Goal: Transaction & Acquisition: Purchase product/service

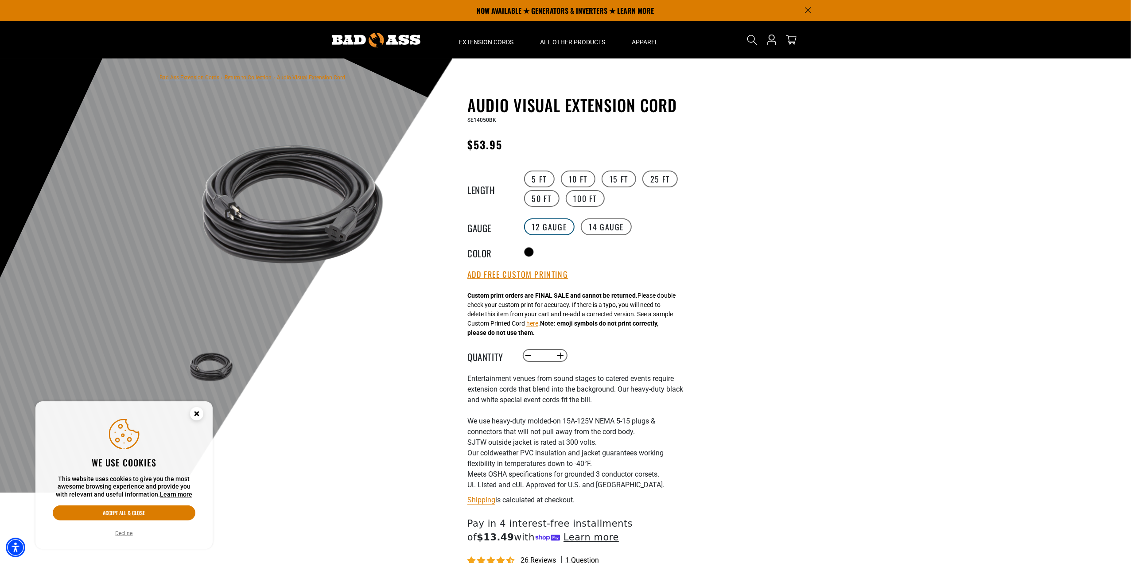
click at [559, 223] on label "12 Gauge" at bounding box center [549, 226] width 51 height 17
click at [287, 230] on img at bounding box center [293, 204] width 214 height 214
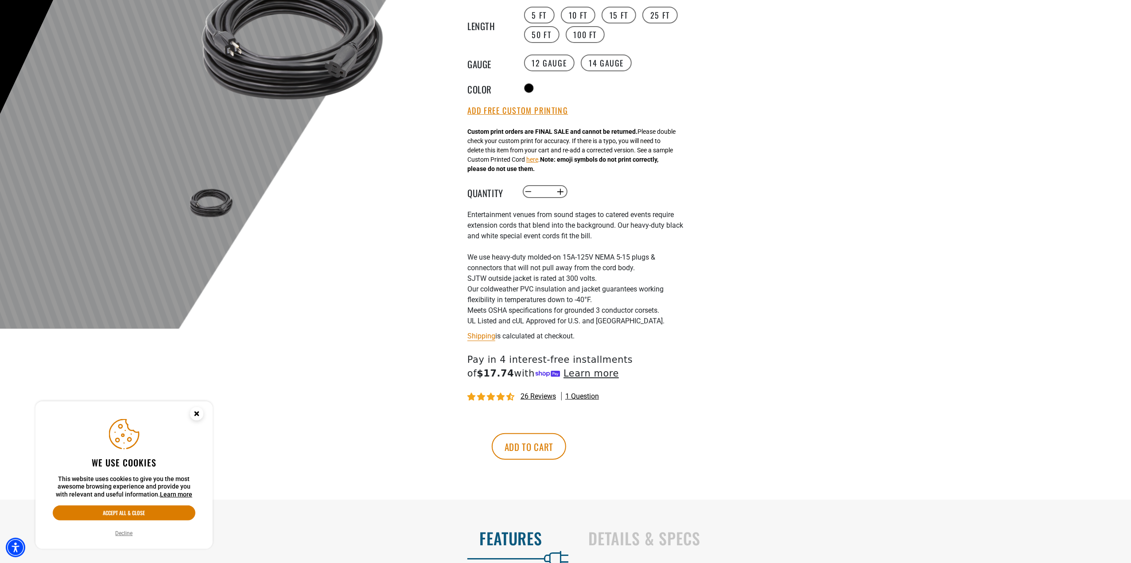
scroll to position [177, 0]
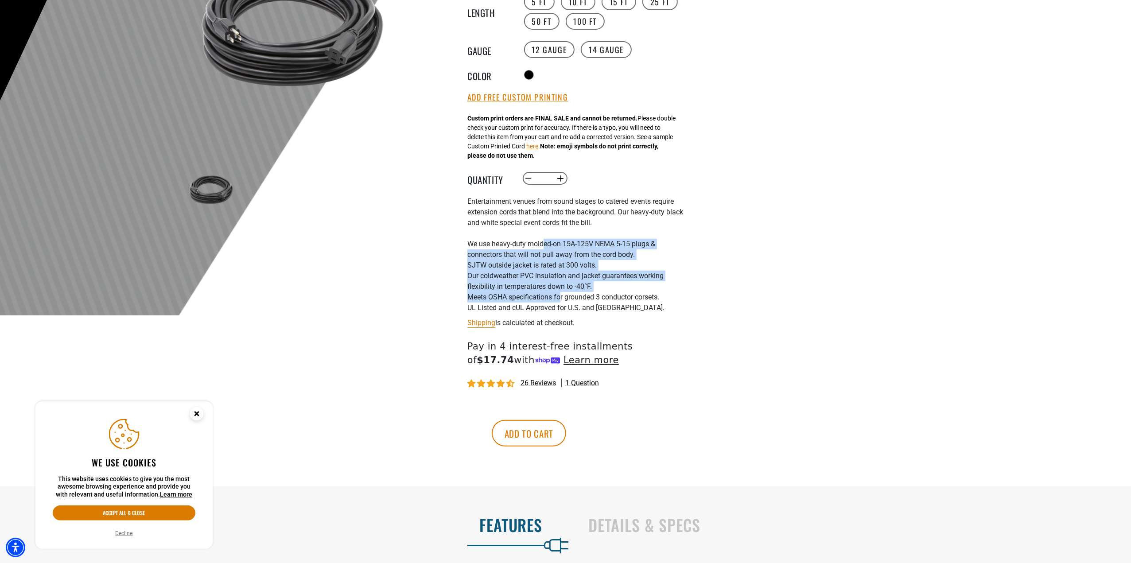
drag, startPoint x: 546, startPoint y: 248, endPoint x: 576, endPoint y: 301, distance: 61.1
click at [570, 301] on div "Entertainment venues from sound stages to catered events require extension cord…" at bounding box center [575, 254] width 217 height 117
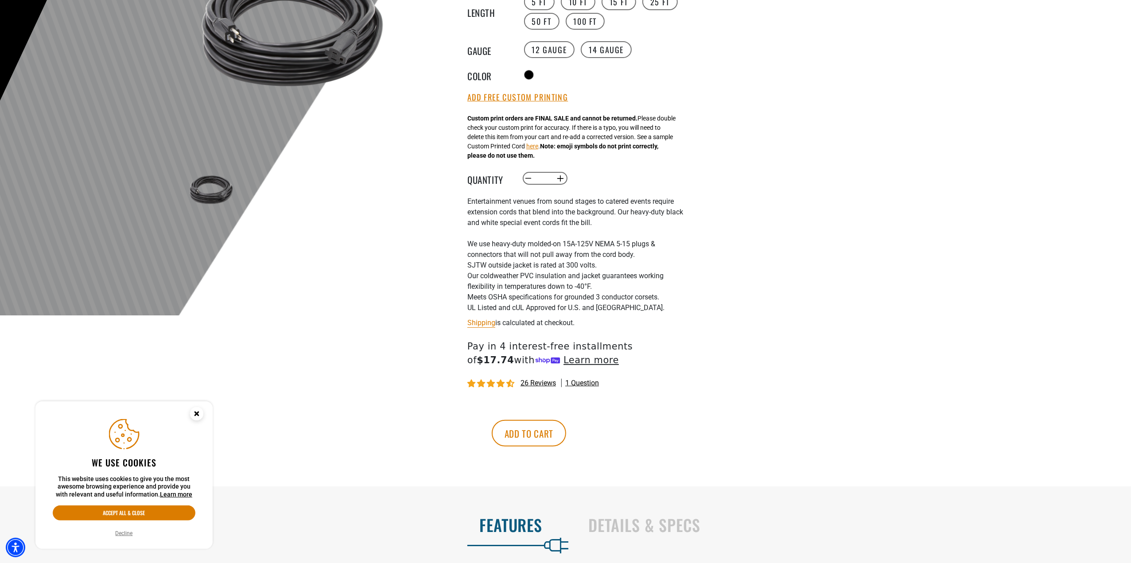
click at [614, 303] on li "Meets OSHA specifications for grounded 3 conductor corsets." at bounding box center [575, 297] width 217 height 11
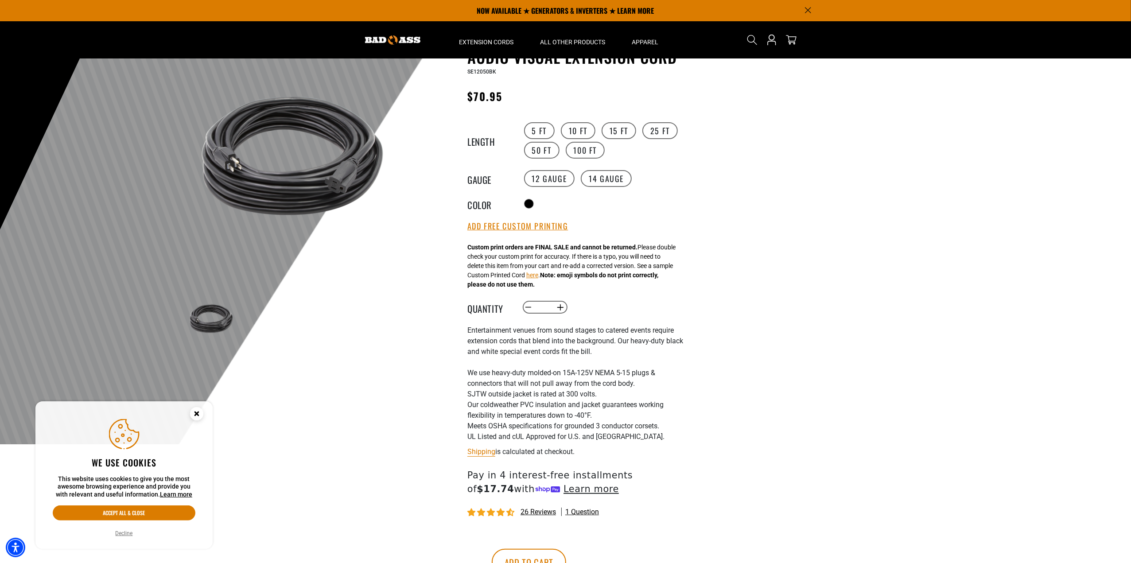
scroll to position [0, 0]
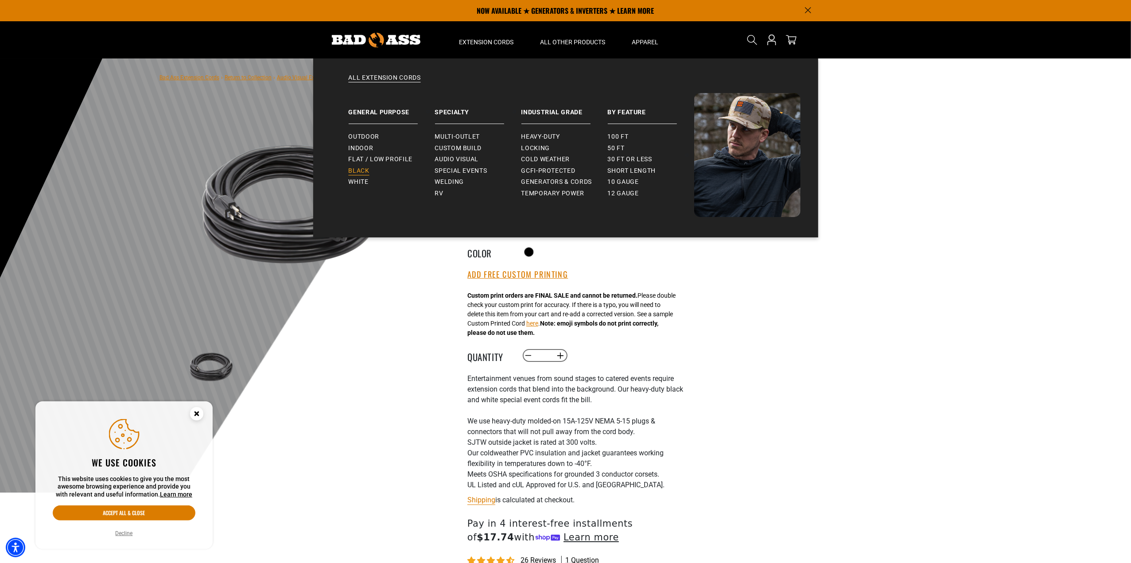
click at [358, 167] on span "Black" at bounding box center [359, 171] width 21 height 8
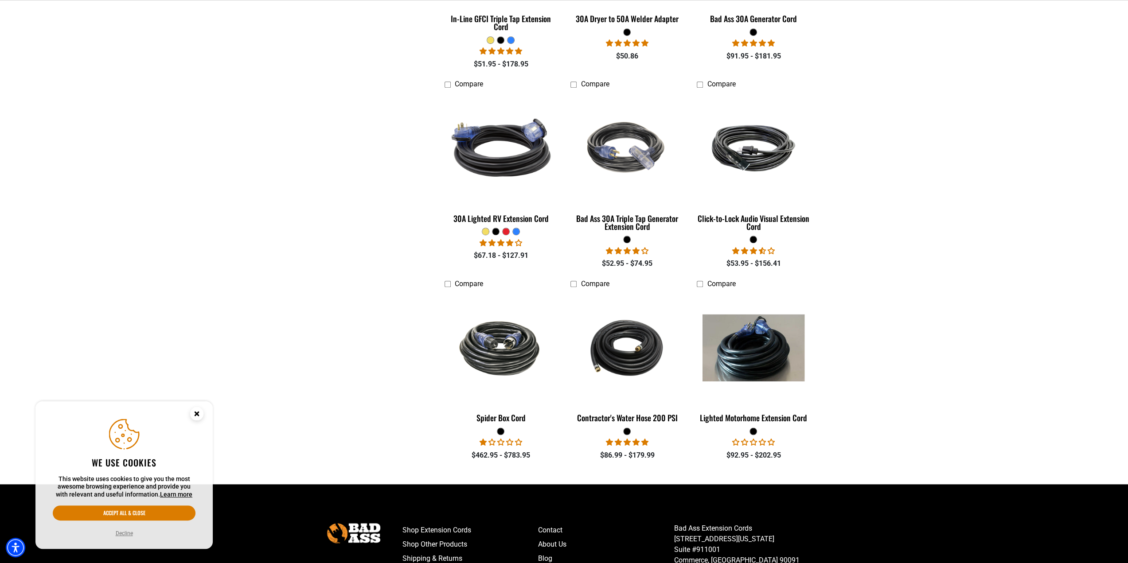
scroll to position [1019, 0]
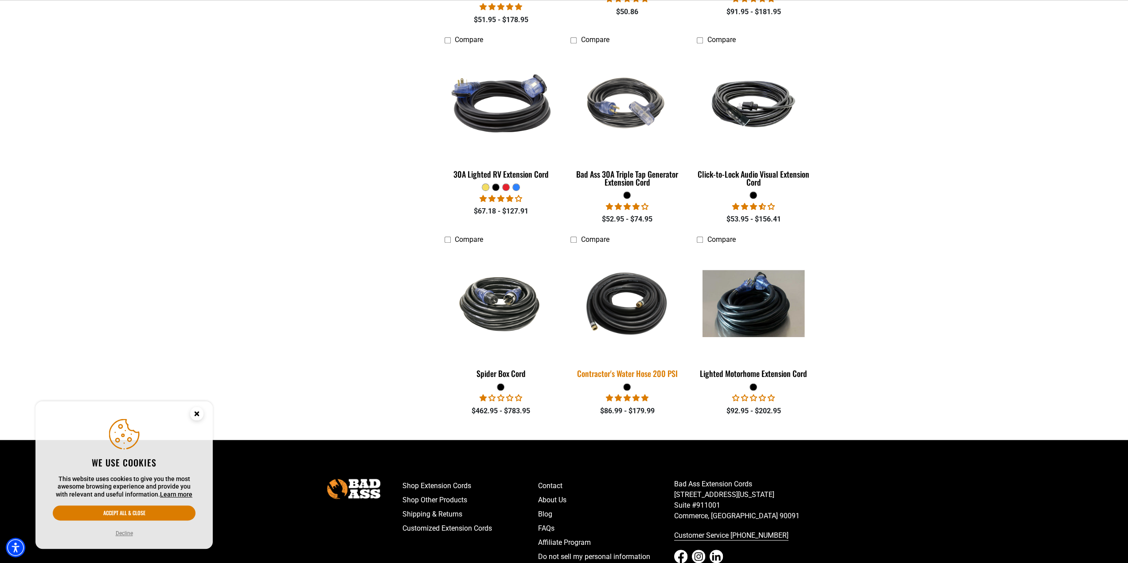
click at [614, 302] on img at bounding box center [627, 303] width 124 height 113
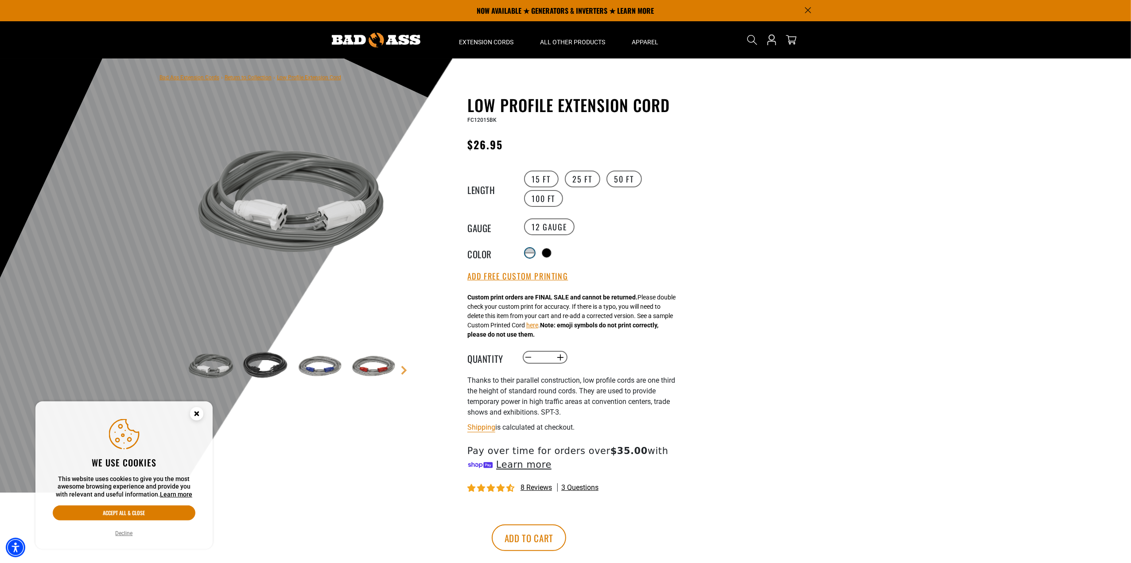
click at [526, 250] on div at bounding box center [529, 251] width 9 height 4
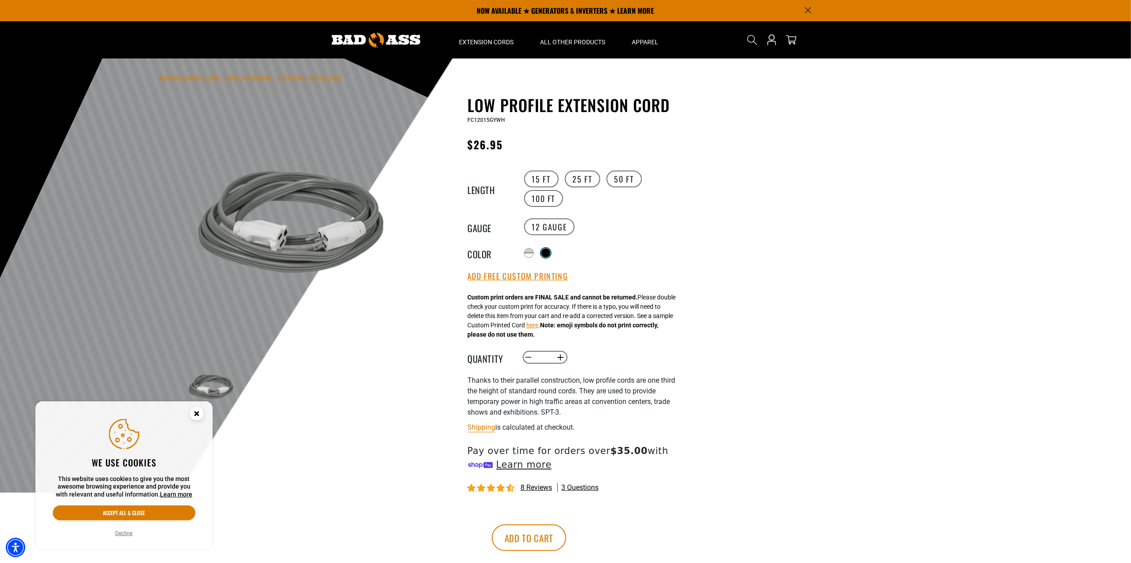
click at [549, 249] on div at bounding box center [545, 253] width 9 height 9
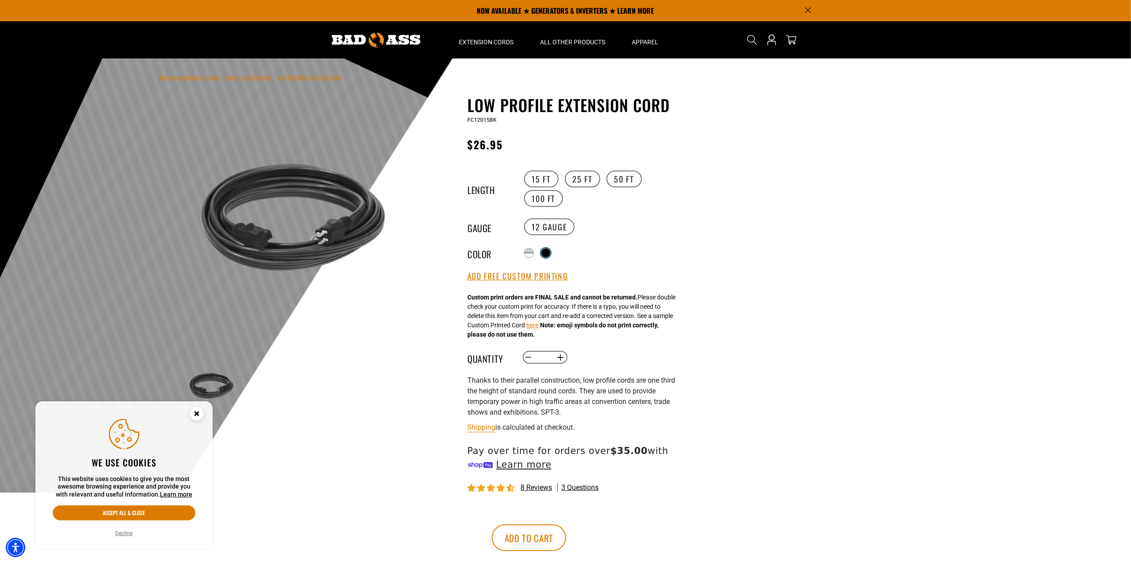
click at [547, 253] on div at bounding box center [545, 253] width 9 height 9
click at [621, 177] on label "50 FT" at bounding box center [624, 179] width 35 height 17
click at [346, 227] on img at bounding box center [293, 225] width 214 height 214
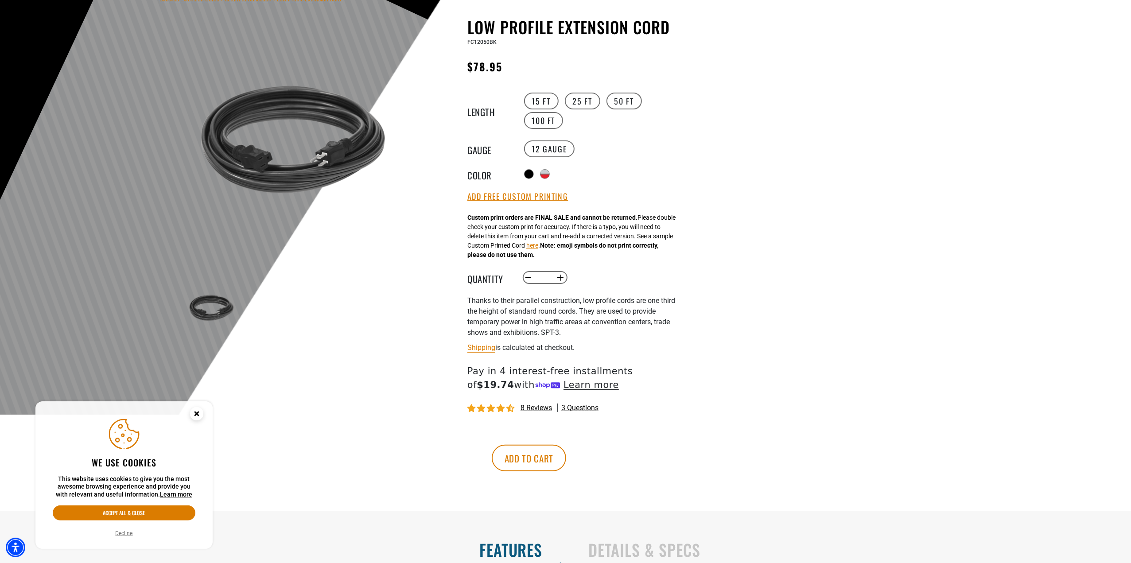
scroll to position [89, 0]
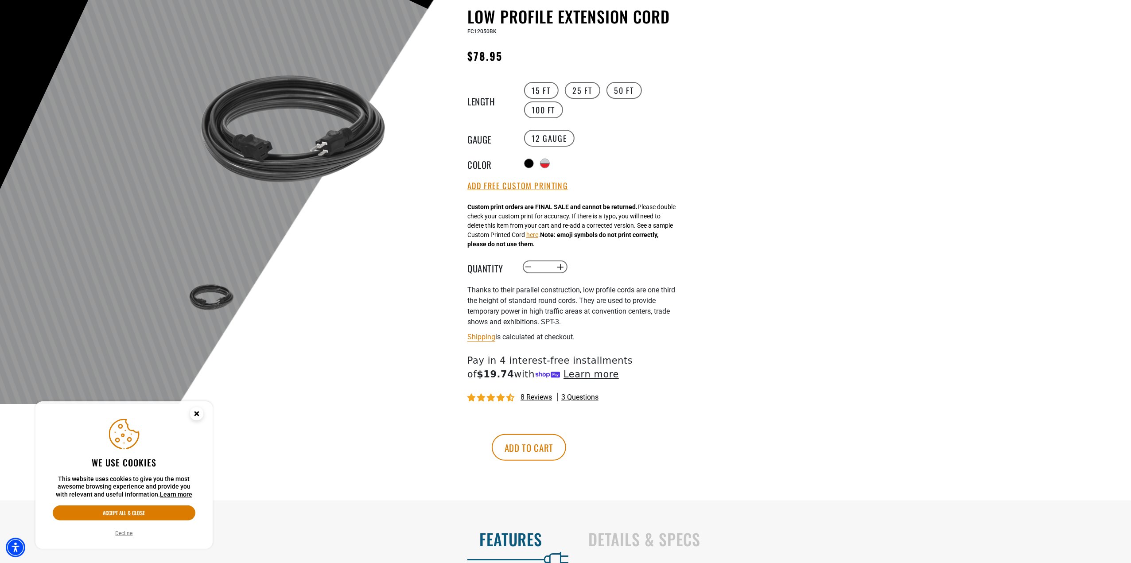
click at [213, 296] on img at bounding box center [211, 298] width 51 height 51
click at [321, 176] on img at bounding box center [293, 137] width 214 height 214
click at [329, 160] on img at bounding box center [293, 137] width 214 height 214
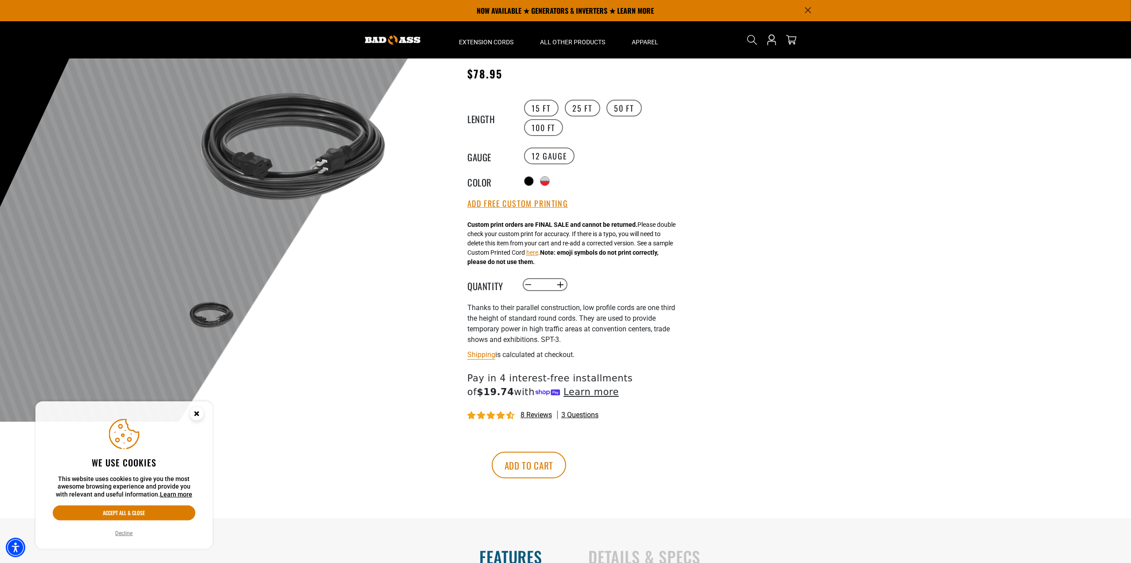
scroll to position [0, 0]
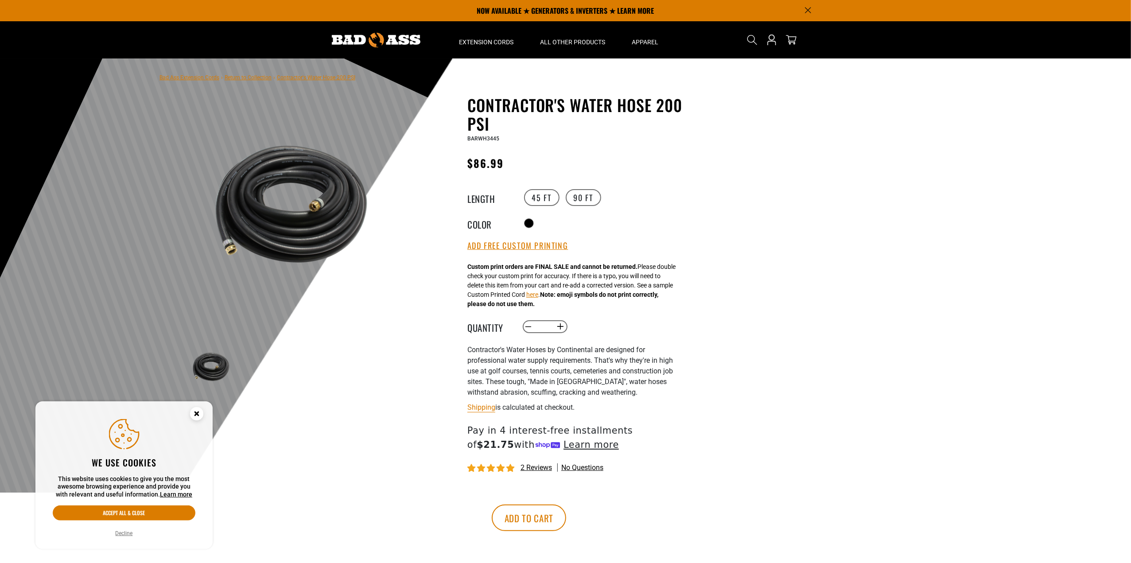
click at [313, 208] on img at bounding box center [293, 204] width 214 height 214
drag, startPoint x: 525, startPoint y: 371, endPoint x: 643, endPoint y: 396, distance: 120.0
click at [637, 395] on p "Contractor's Water Hoses by Continental are designed for professional water sup…" at bounding box center [575, 371] width 217 height 53
click at [657, 398] on p "Contractor's Water Hoses by Continental are designed for professional water sup…" at bounding box center [575, 371] width 217 height 53
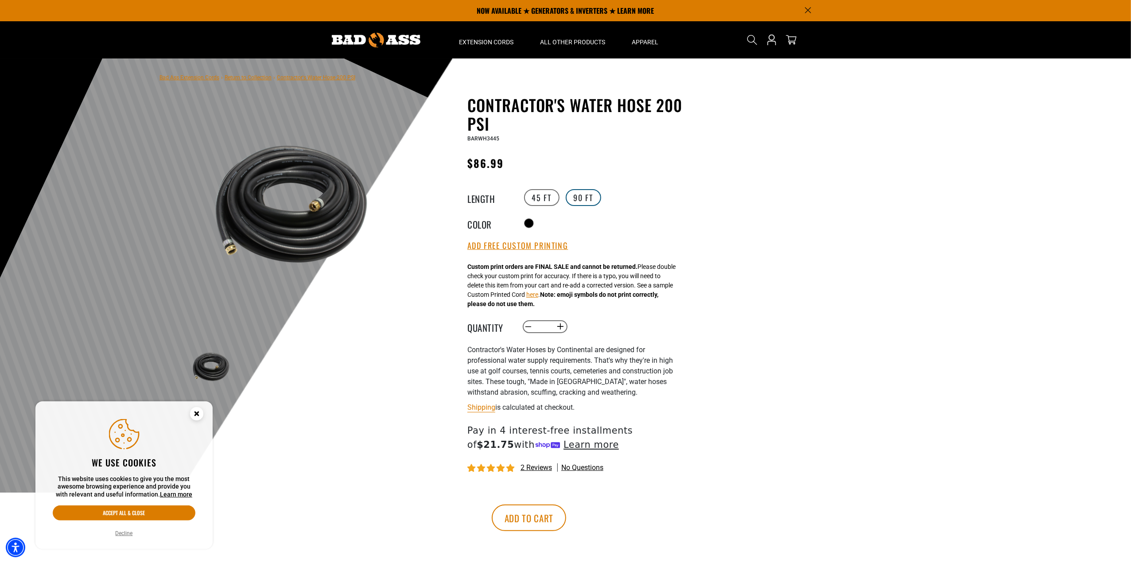
click at [588, 199] on label "90 FT" at bounding box center [583, 197] width 35 height 17
